Goal: Register for event/course

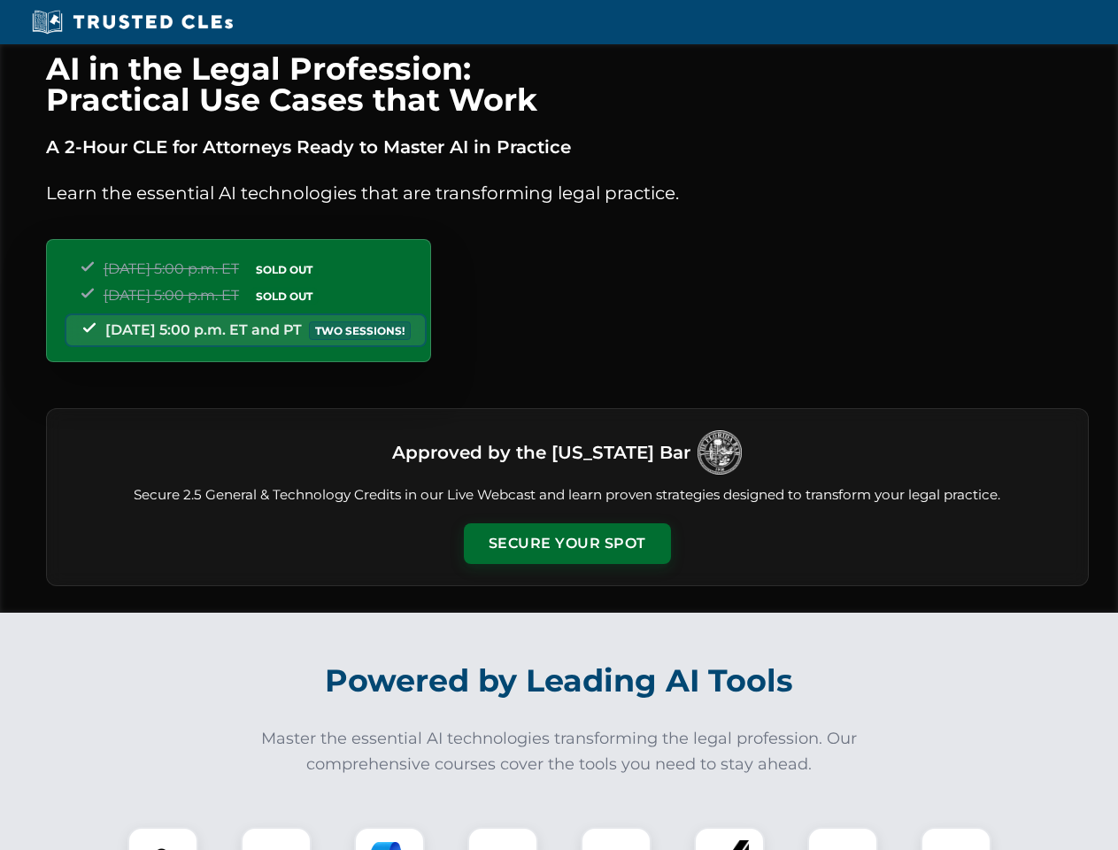
click at [567, 544] on button "Secure Your Spot" at bounding box center [567, 543] width 207 height 41
click at [163, 838] on img at bounding box center [162, 862] width 51 height 51
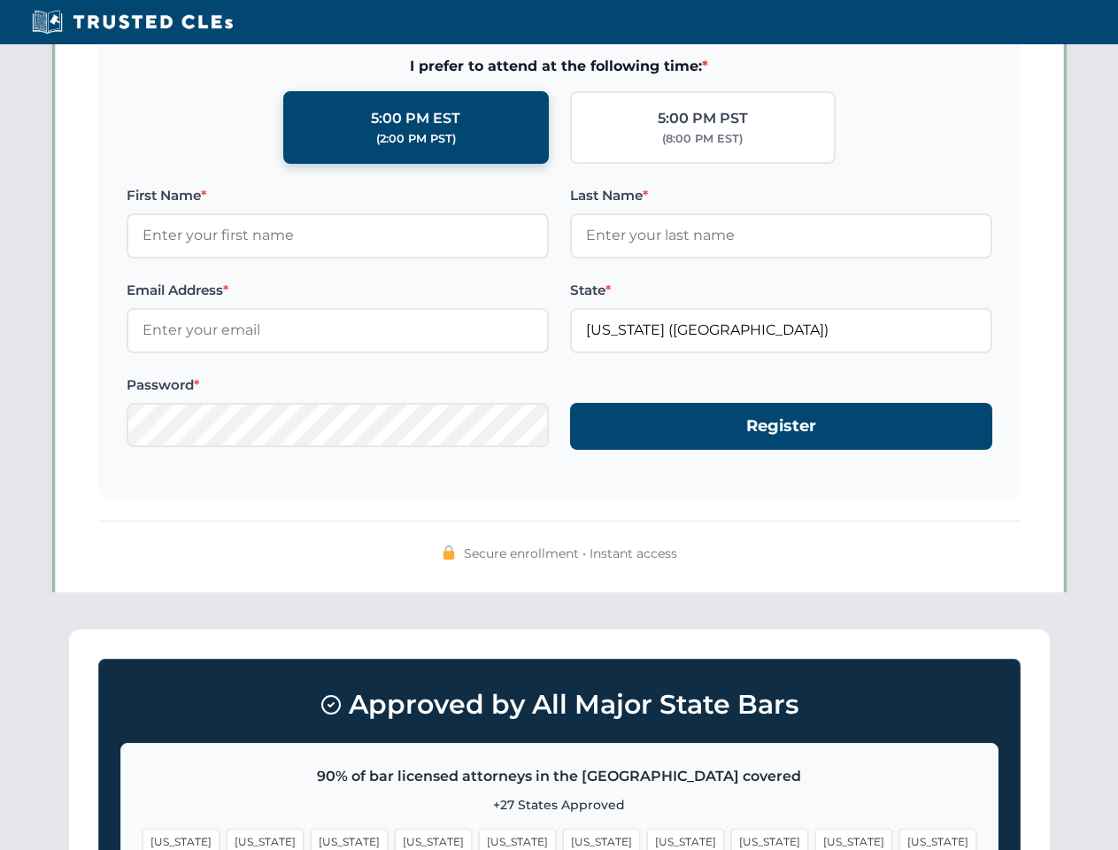
click at [647, 838] on span "[US_STATE]" at bounding box center [685, 842] width 77 height 26
click at [815, 838] on span "[US_STATE]" at bounding box center [853, 842] width 77 height 26
